Goal: Navigation & Orientation: Find specific page/section

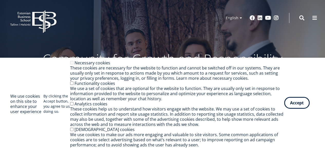
click at [301, 104] on button "Accept" at bounding box center [296, 103] width 25 height 12
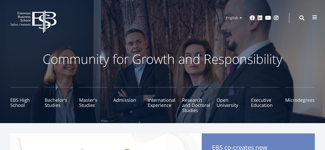
click at [314, 17] on span at bounding box center [314, 17] width 5 height 5
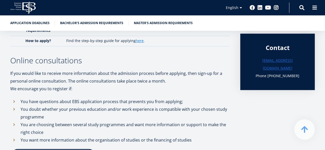
scroll to position [172, 0]
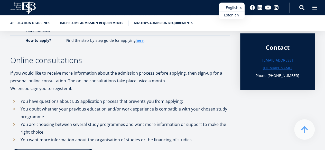
click at [234, 7] on ul "Estonian English" at bounding box center [232, 11] width 26 height 16
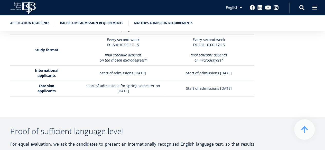
scroll to position [1540, 0]
